Goal: Task Accomplishment & Management: Use online tool/utility

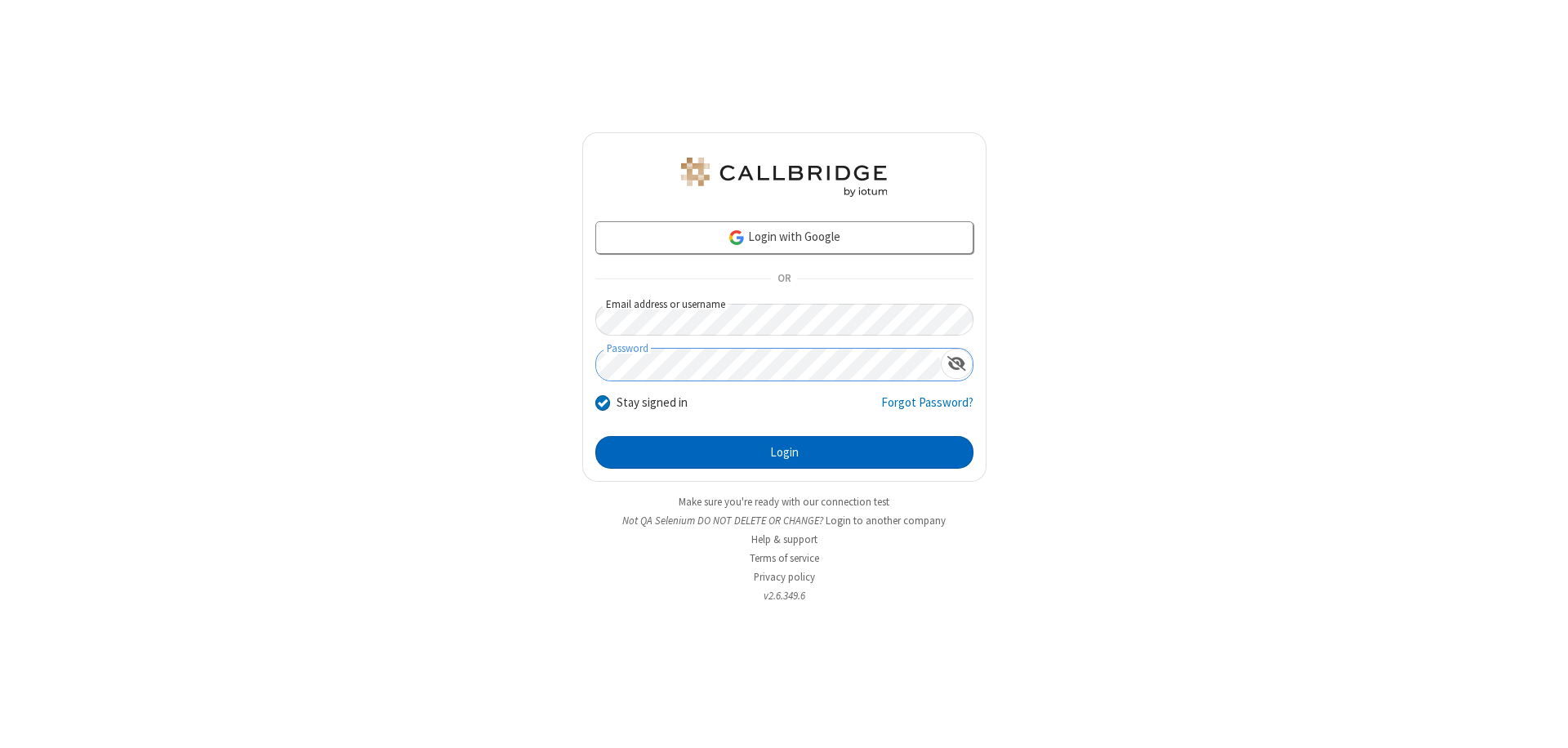
click at [784, 452] on button "Login" at bounding box center [785, 452] width 379 height 33
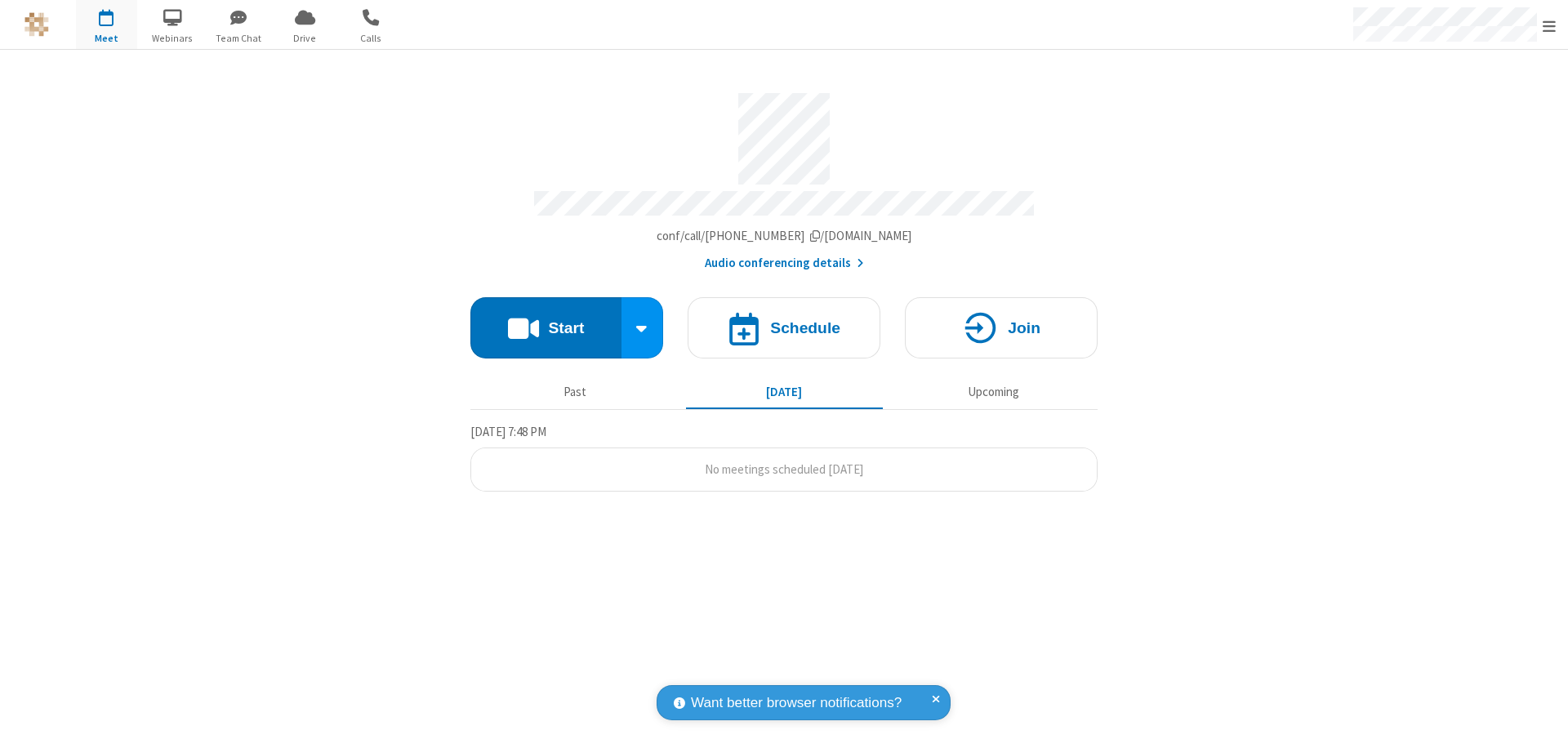
click at [545, 320] on button "Start" at bounding box center [546, 327] width 151 height 62
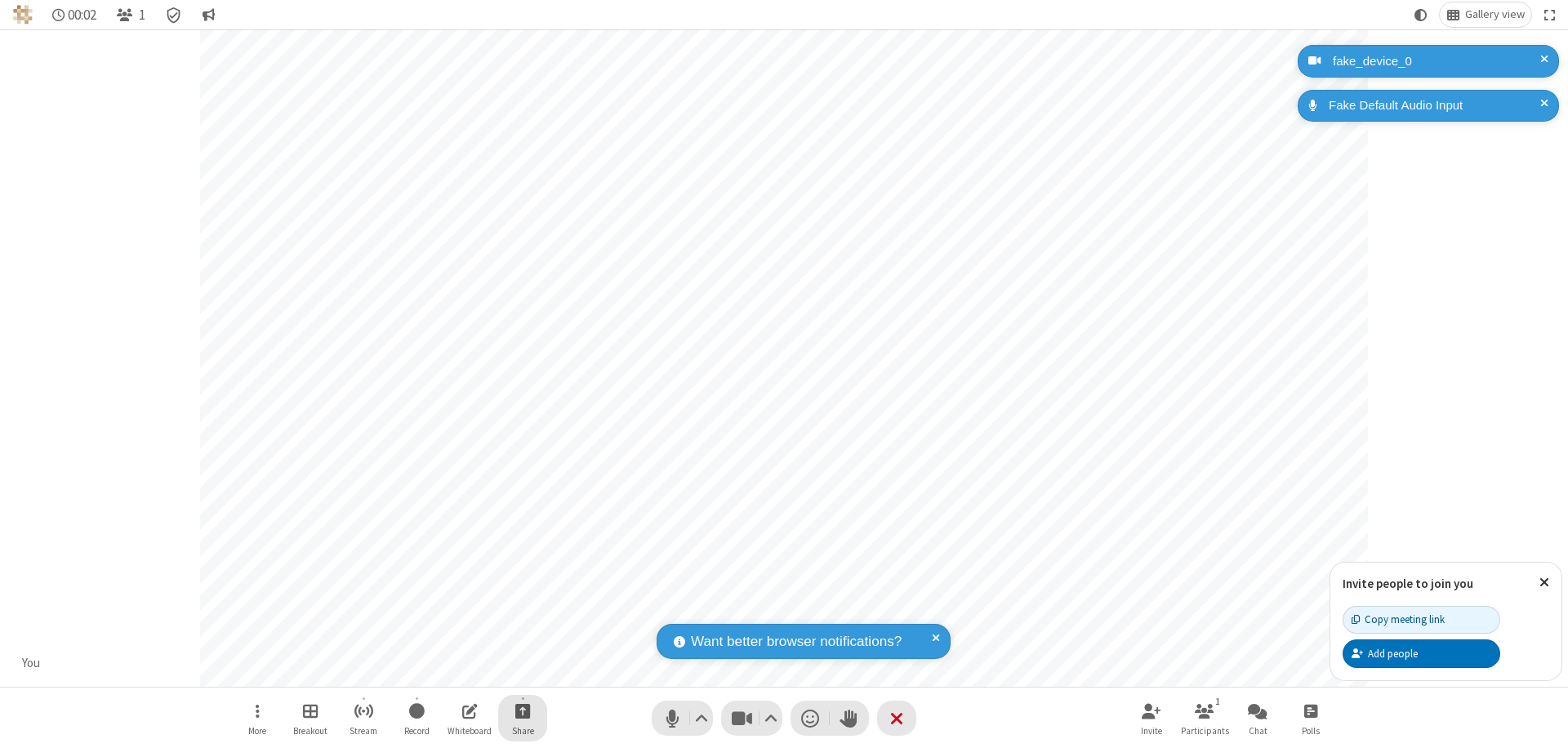
click at [523, 710] on span "Start sharing" at bounding box center [524, 711] width 16 height 21
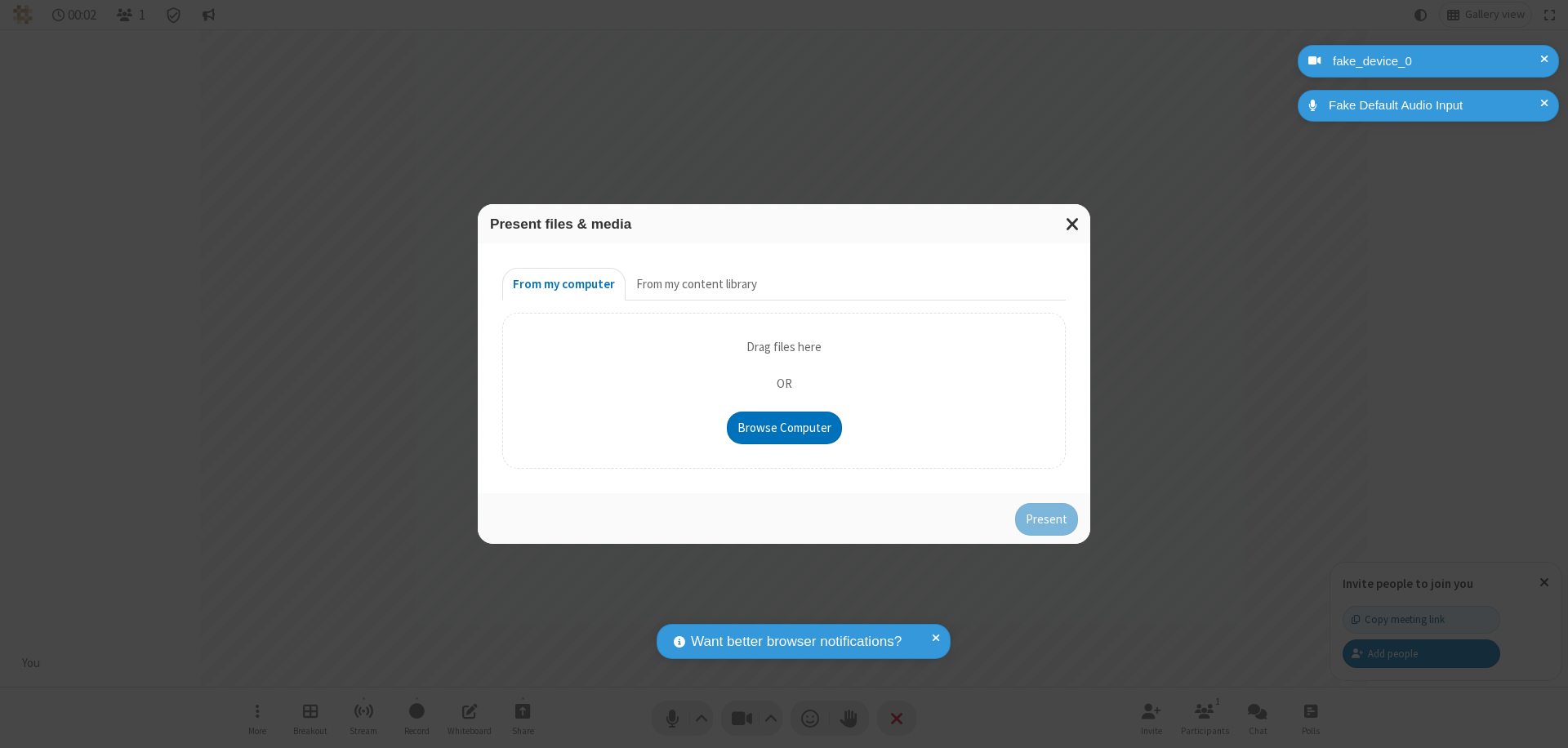
type input "C:\fakepath\doc_test.docx"
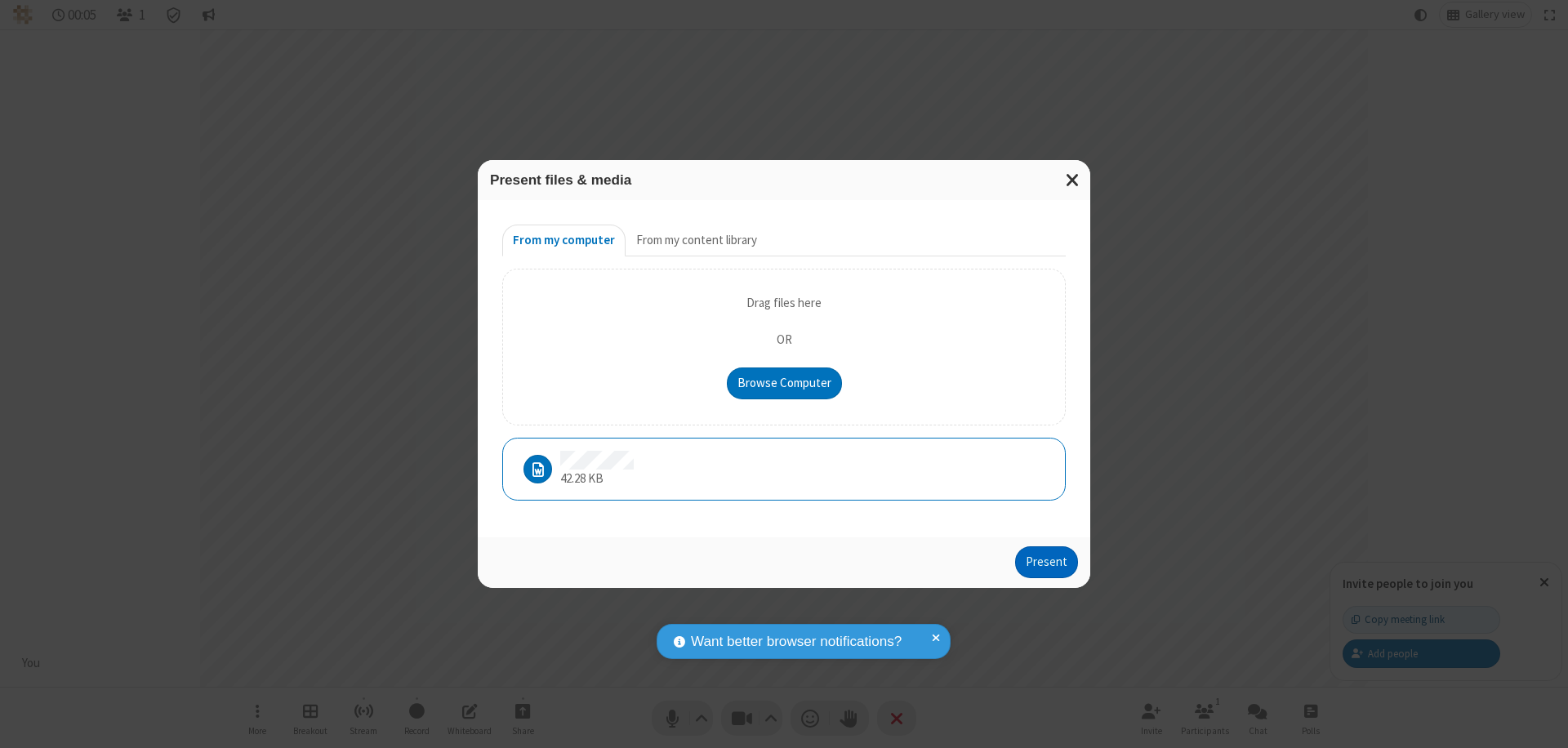
click at [1048, 561] on button "Present" at bounding box center [1046, 562] width 63 height 33
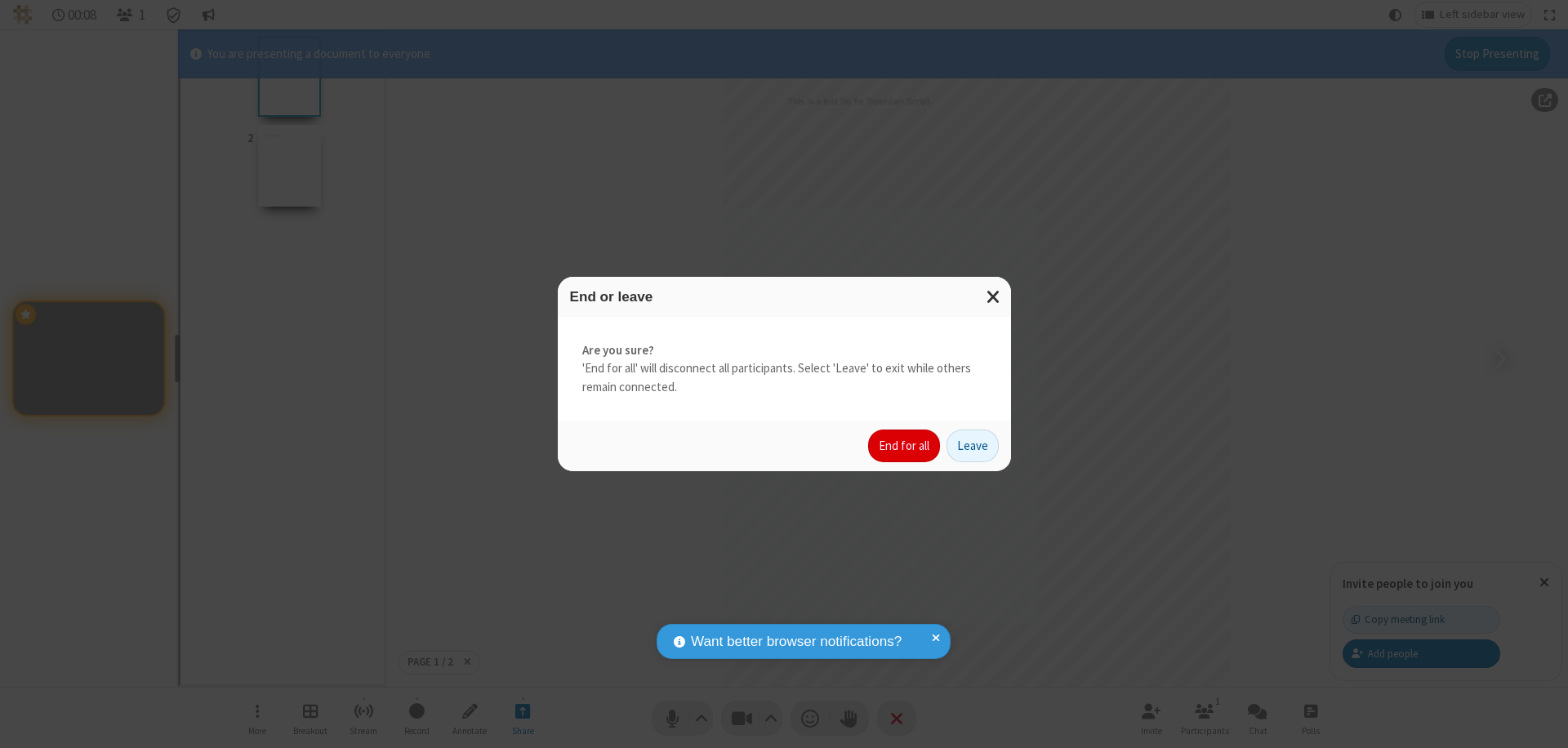
click at [905, 446] on button "End for all" at bounding box center [904, 446] width 72 height 33
